Goal: Transaction & Acquisition: Purchase product/service

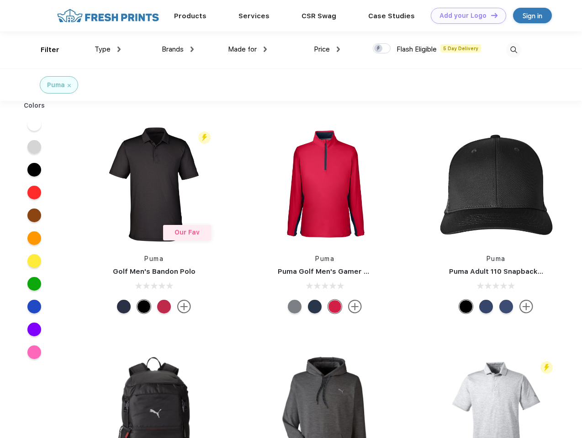
scroll to position [0, 0]
click at [465, 16] on link "Add your Logo Design Tool" at bounding box center [468, 16] width 75 height 16
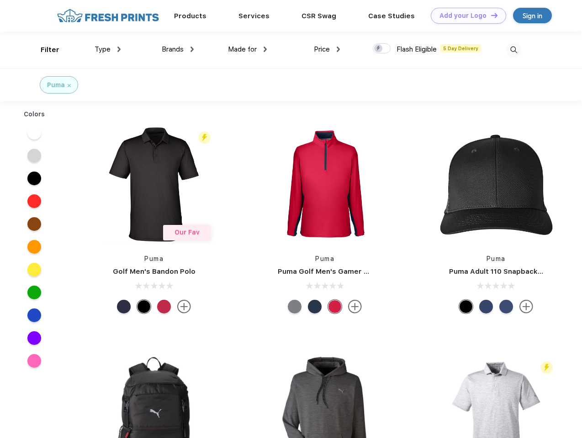
click at [0, 0] on div "Design Tool" at bounding box center [0, 0] width 0 height 0
click at [490, 15] on link "Add your Logo Design Tool" at bounding box center [468, 16] width 75 height 16
click at [44, 50] on div "Filter" at bounding box center [50, 50] width 19 height 11
click at [108, 49] on span "Type" at bounding box center [103, 49] width 16 height 8
click at [178, 49] on span "Brands" at bounding box center [173, 49] width 22 height 8
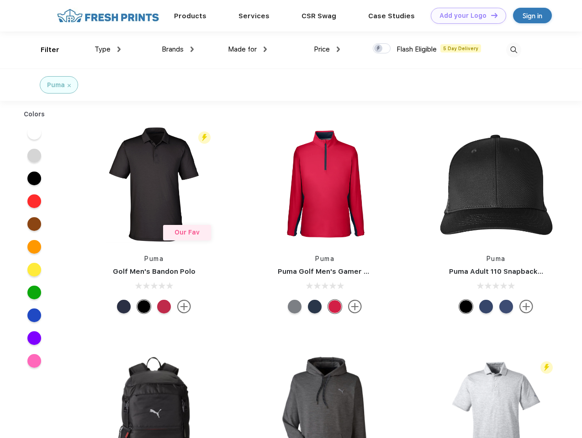
click at [247, 49] on span "Made for" at bounding box center [242, 49] width 29 height 8
click at [327, 49] on span "Price" at bounding box center [322, 49] width 16 height 8
click at [382, 49] on div at bounding box center [382, 48] width 18 height 10
click at [379, 49] on input "checkbox" at bounding box center [376, 46] width 6 height 6
click at [513, 50] on img at bounding box center [513, 49] width 15 height 15
